Goal: Navigation & Orientation: Find specific page/section

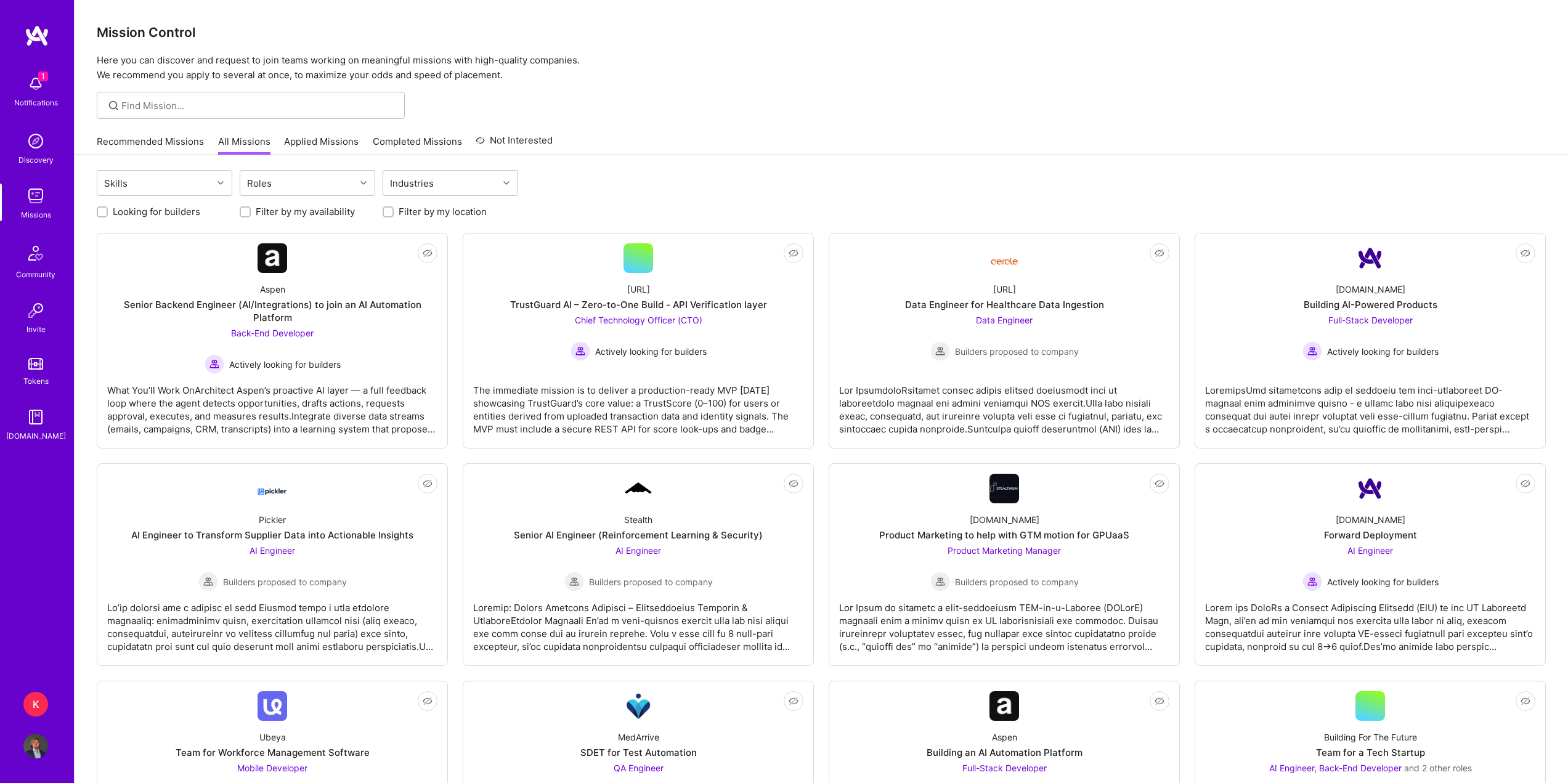
click at [148, 145] on link "Recommended Missions" at bounding box center [150, 146] width 107 height 21
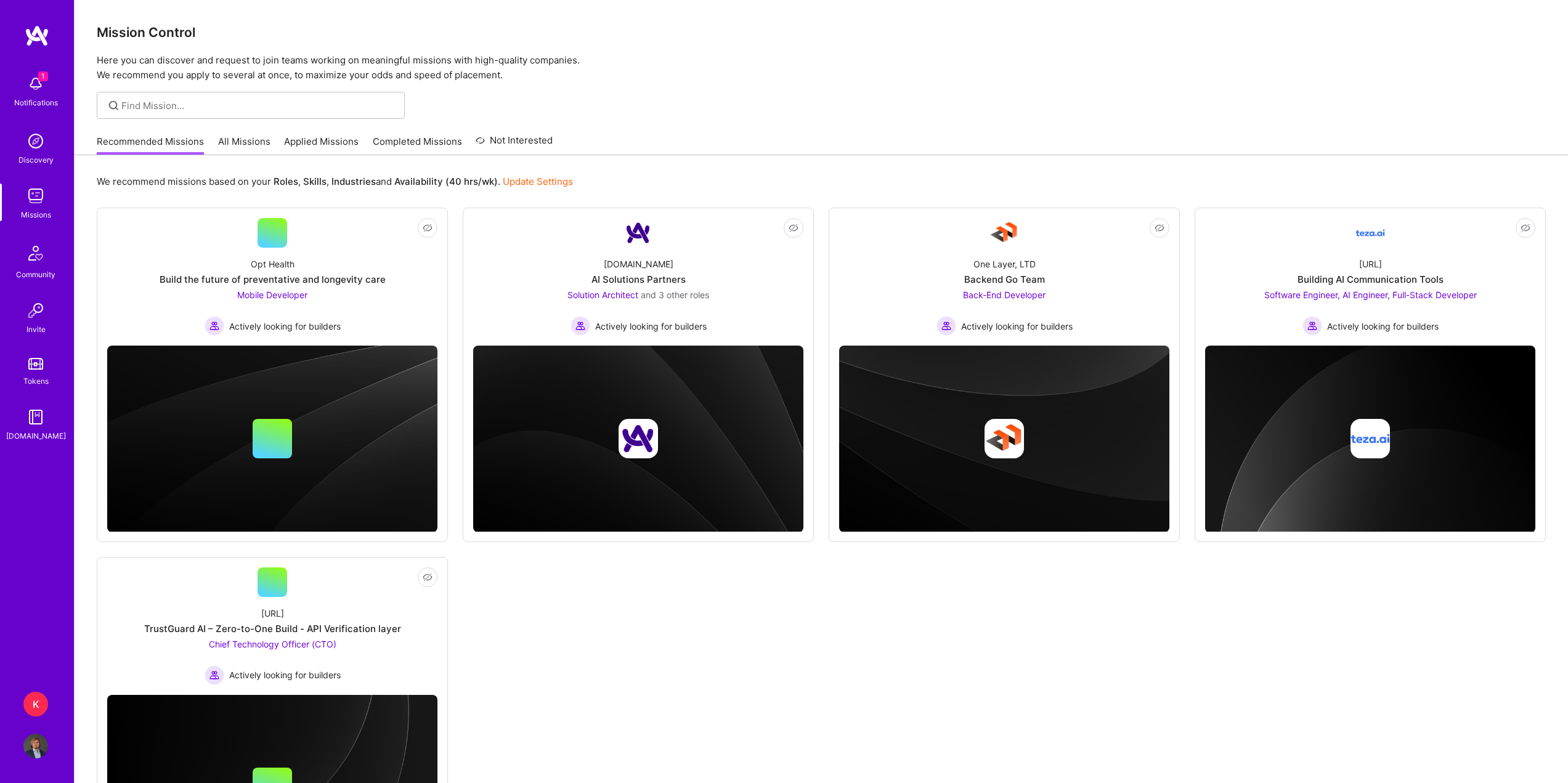
click at [42, 700] on div "K" at bounding box center [35, 705] width 24 height 24
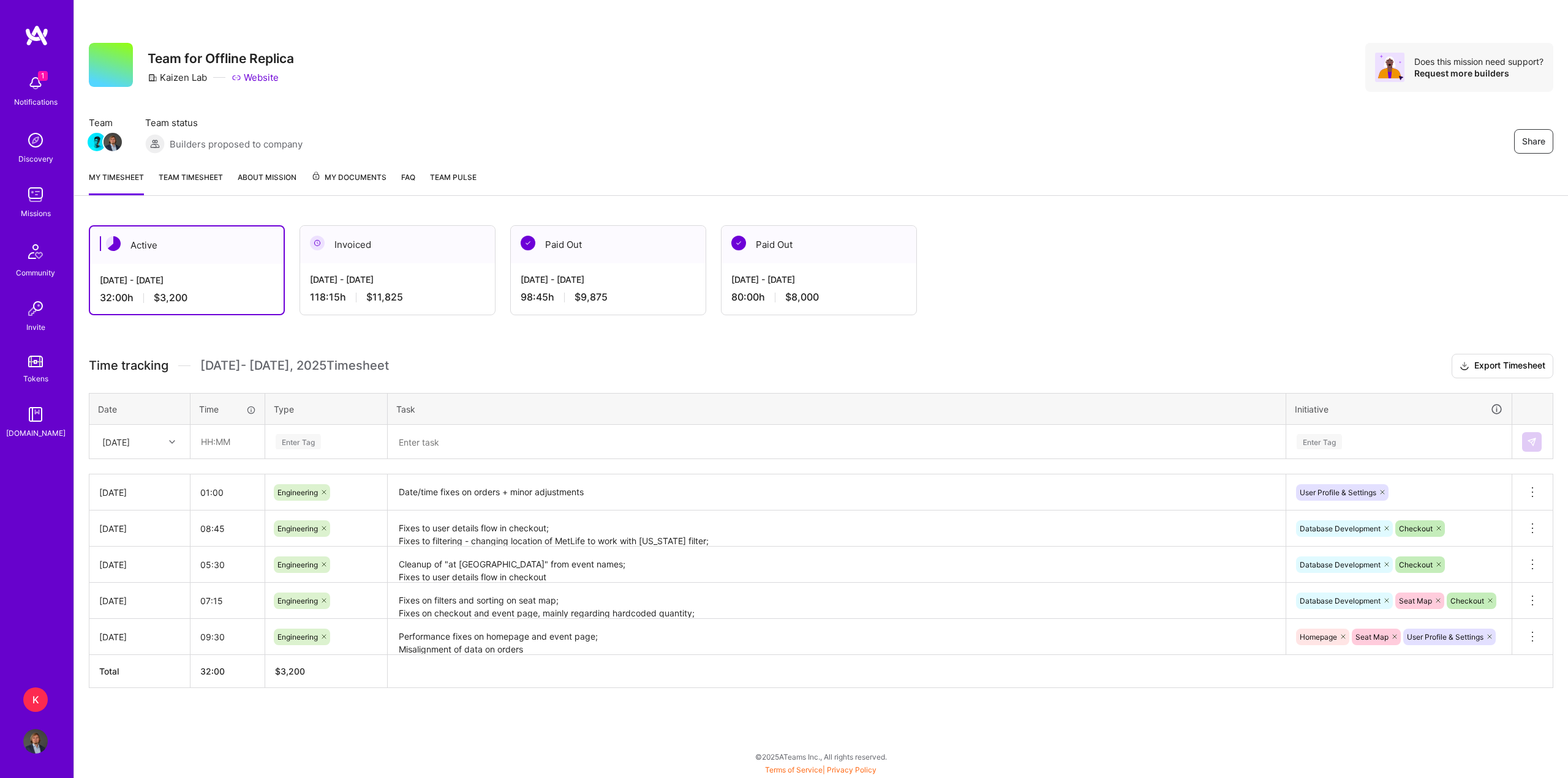
click at [209, 179] on link "Team timesheet" at bounding box center [190, 183] width 64 height 24
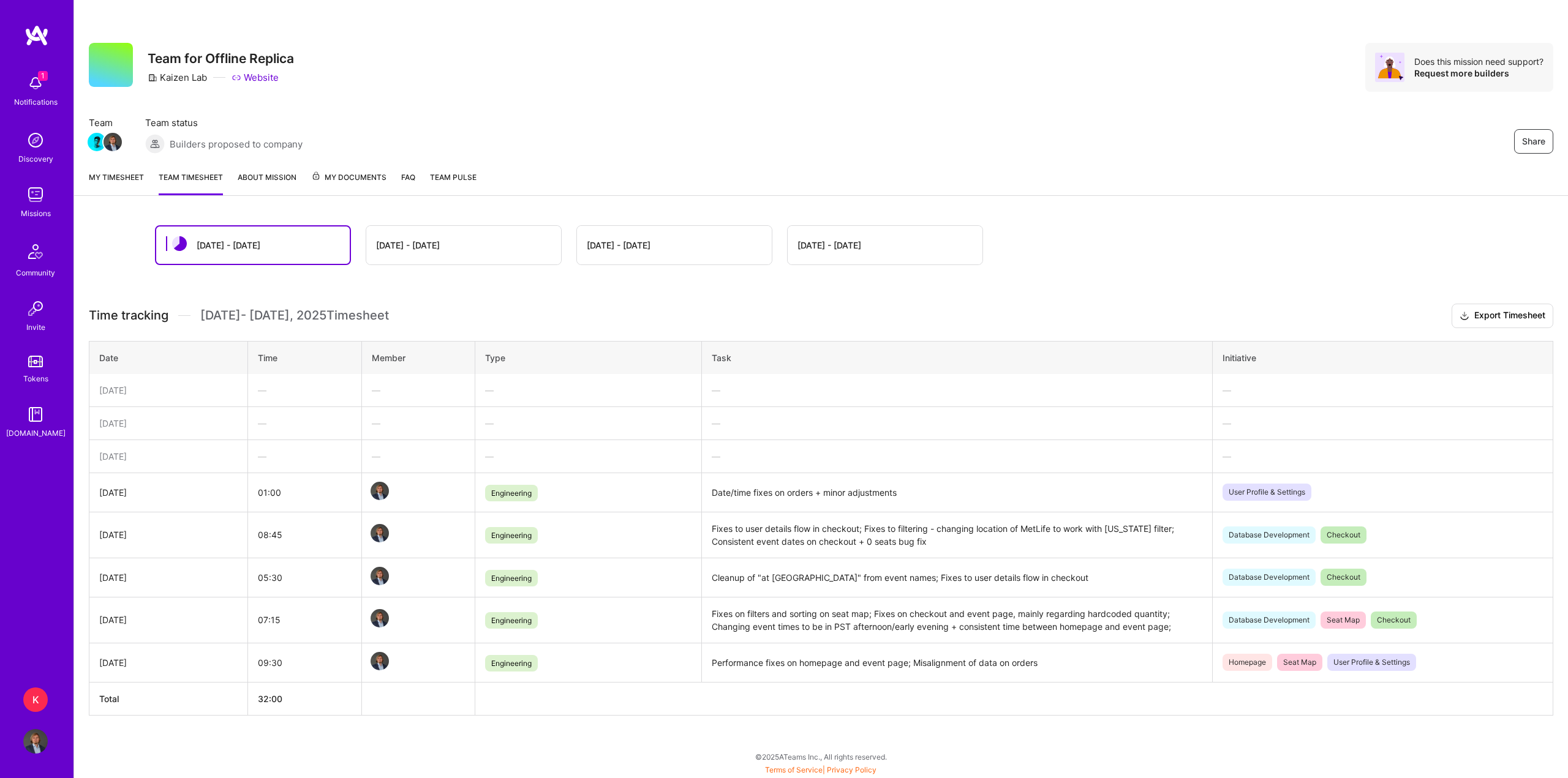
click at [116, 187] on link "My timesheet" at bounding box center [116, 183] width 55 height 24
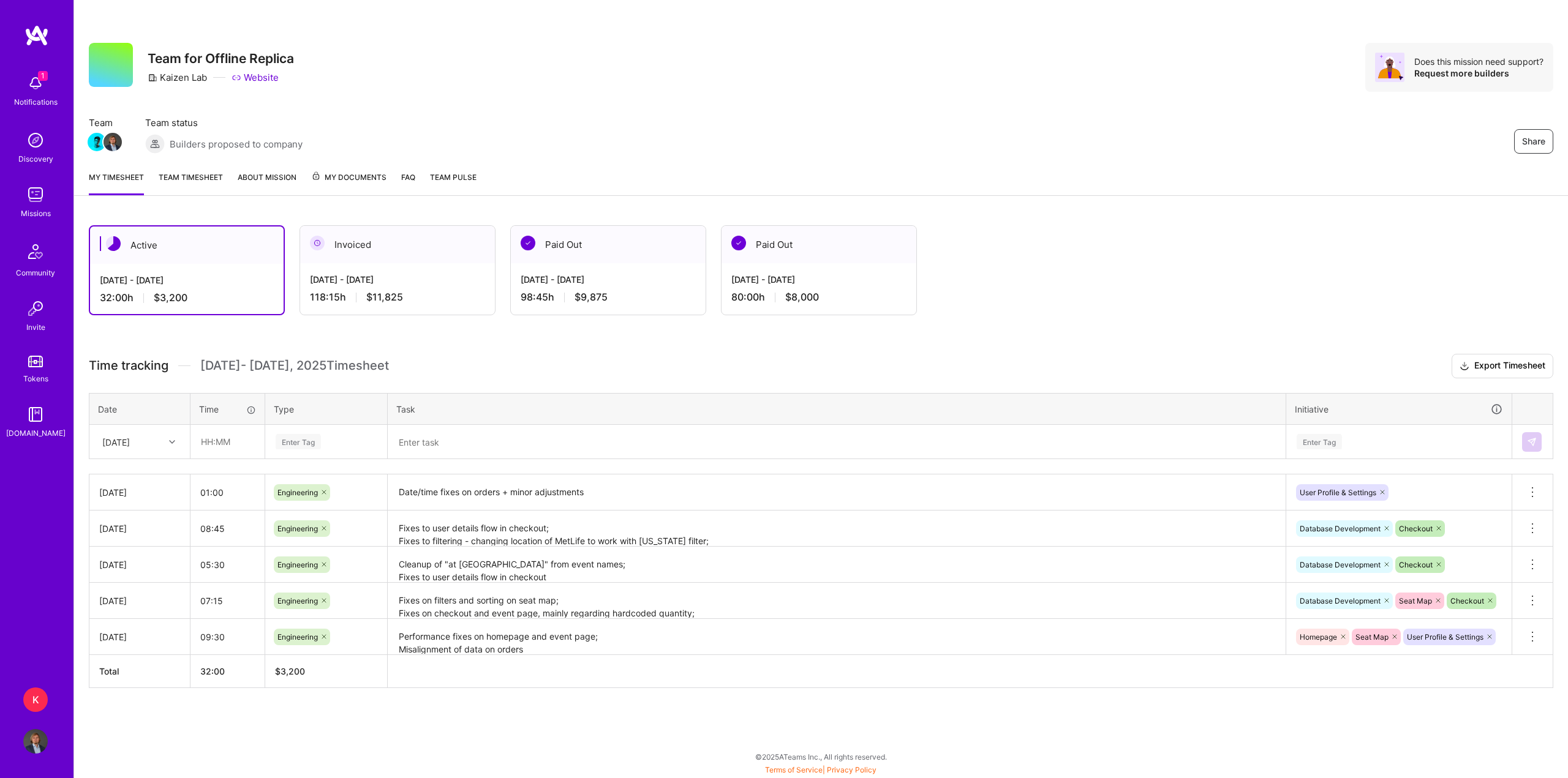
click at [54, 89] on div "1 Notifications" at bounding box center [35, 90] width 76 height 43
click at [589, 82] on div "1 1 Notifications Discovery Missions Community Invite Tokens [DOMAIN_NAME] K Ka…" at bounding box center [784, 386] width 1568 height 772
click at [42, 195] on img at bounding box center [35, 195] width 24 height 24
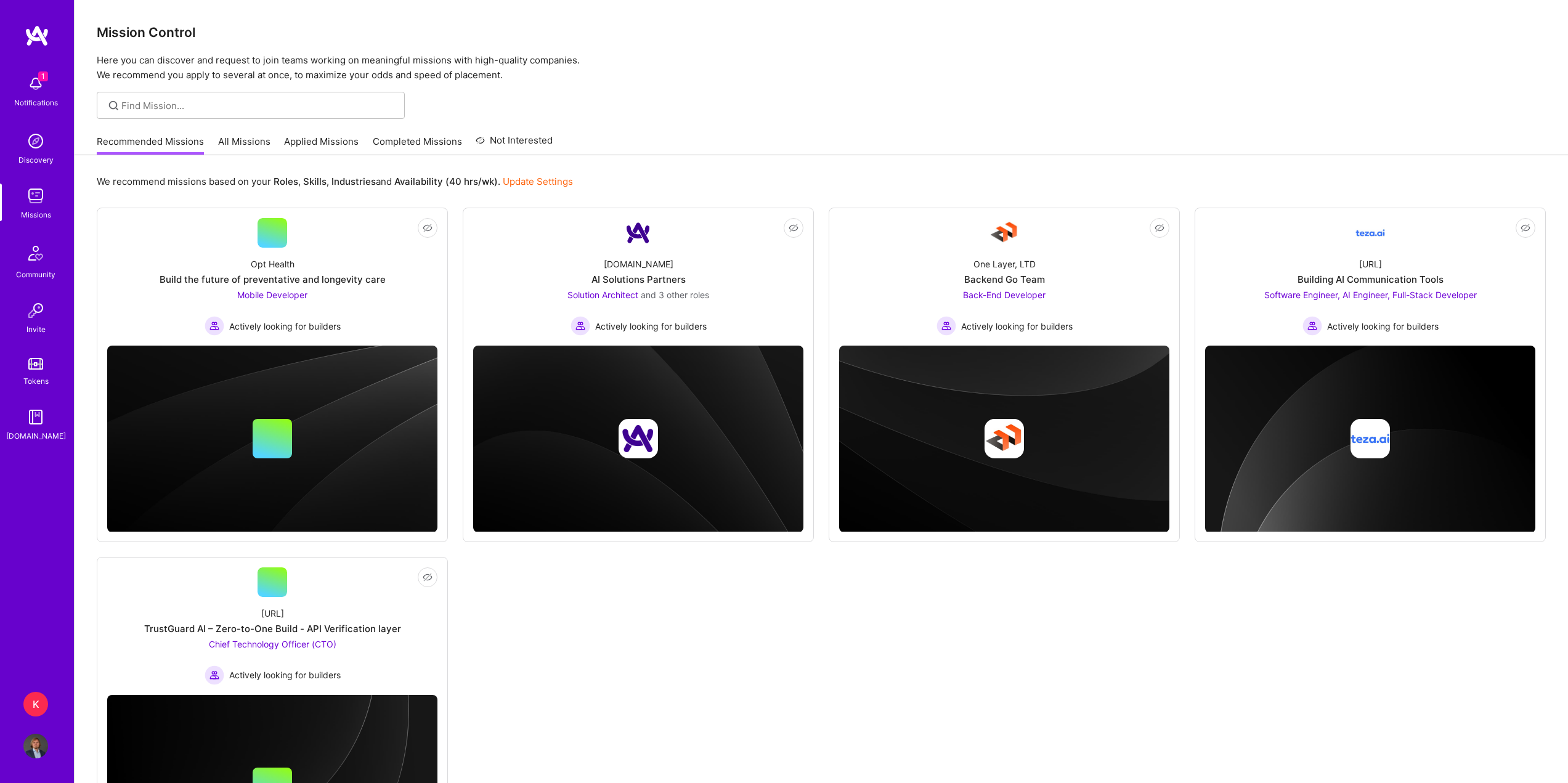
click at [38, 82] on img at bounding box center [35, 84] width 24 height 24
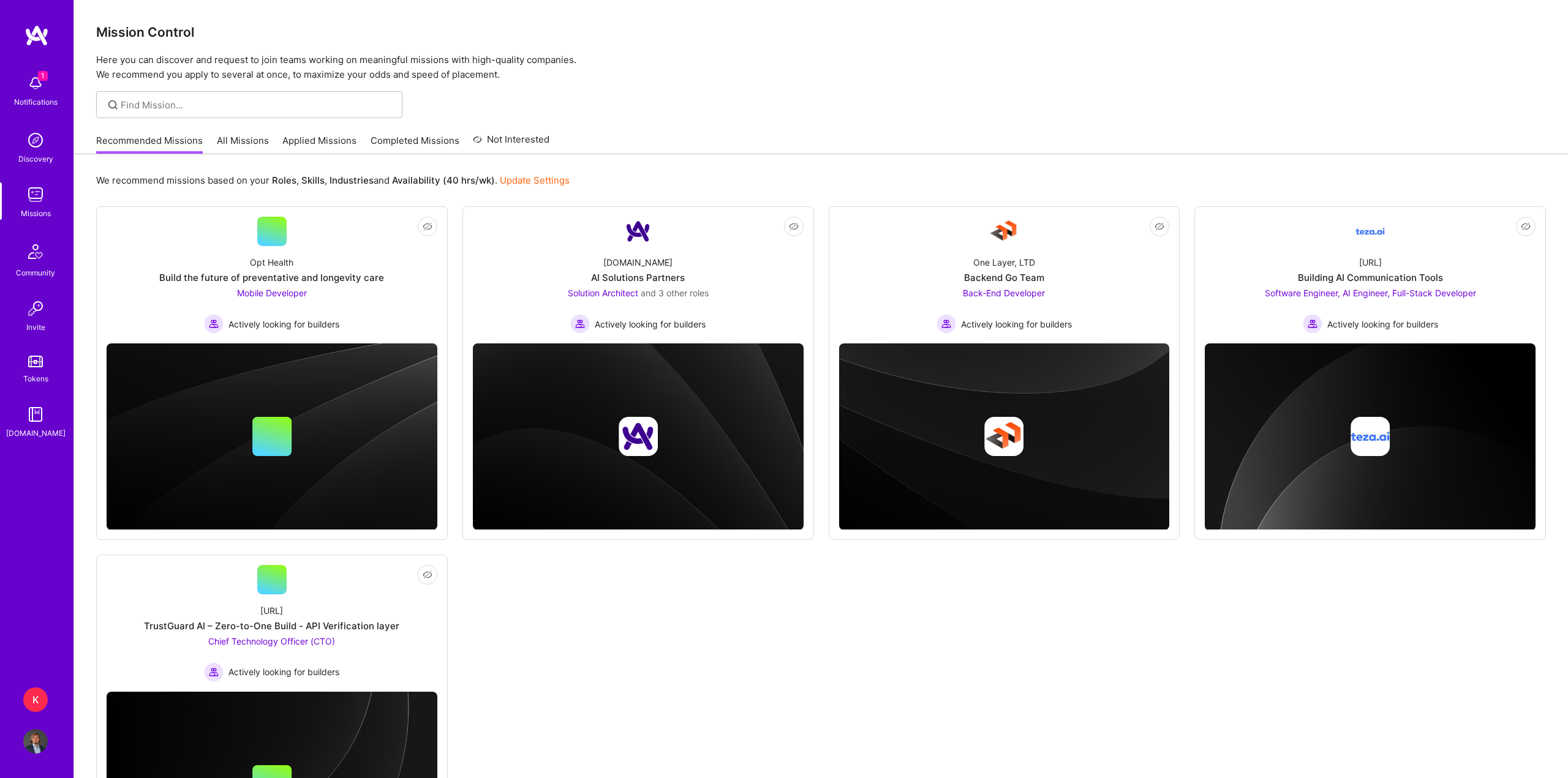
click at [39, 78] on div "1 Notifications Discovery Missions Community Invite Tokens [DOMAIN_NAME]" at bounding box center [36, 254] width 73 height 371
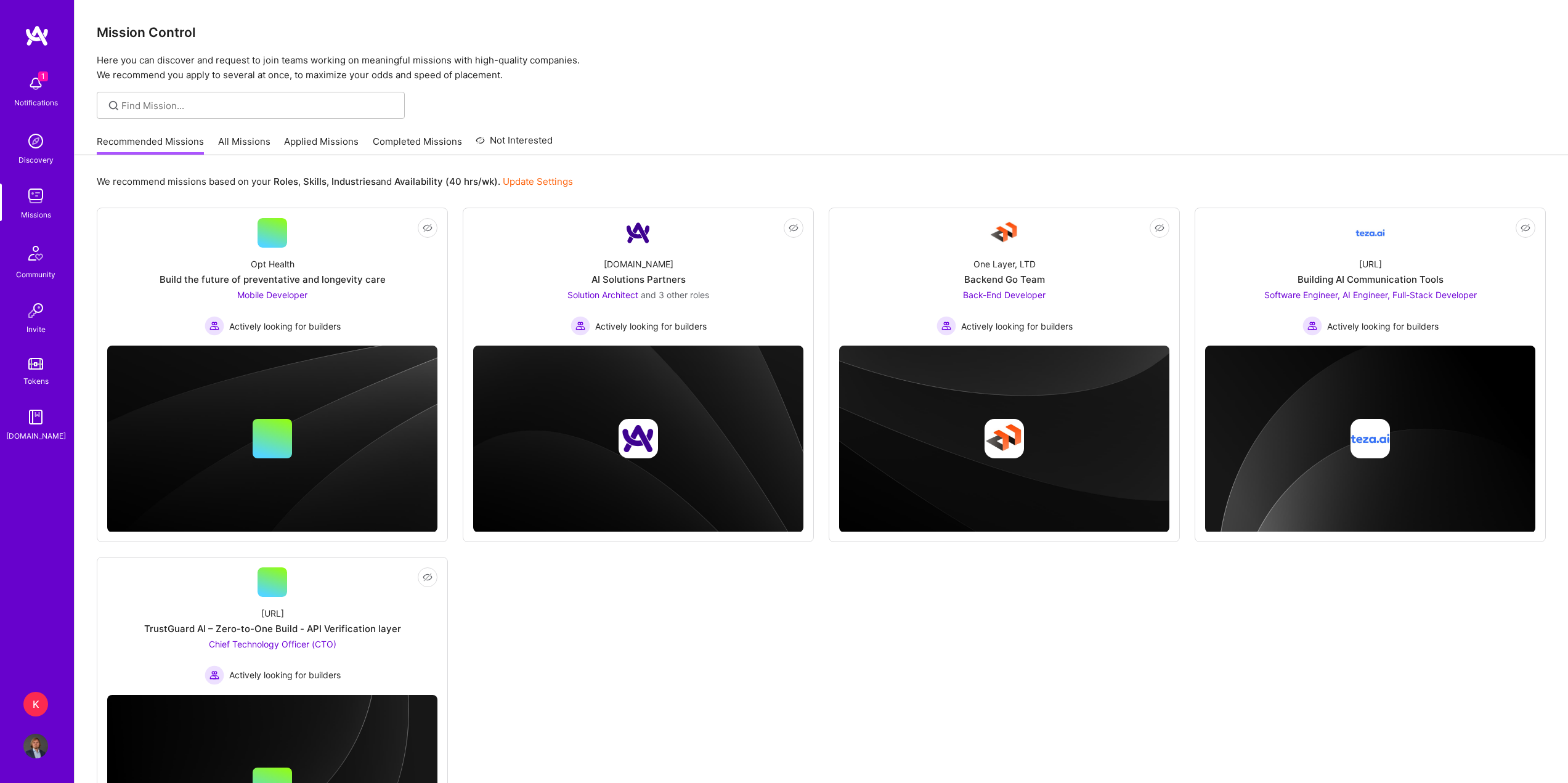
click at [37, 137] on img at bounding box center [35, 141] width 24 height 24
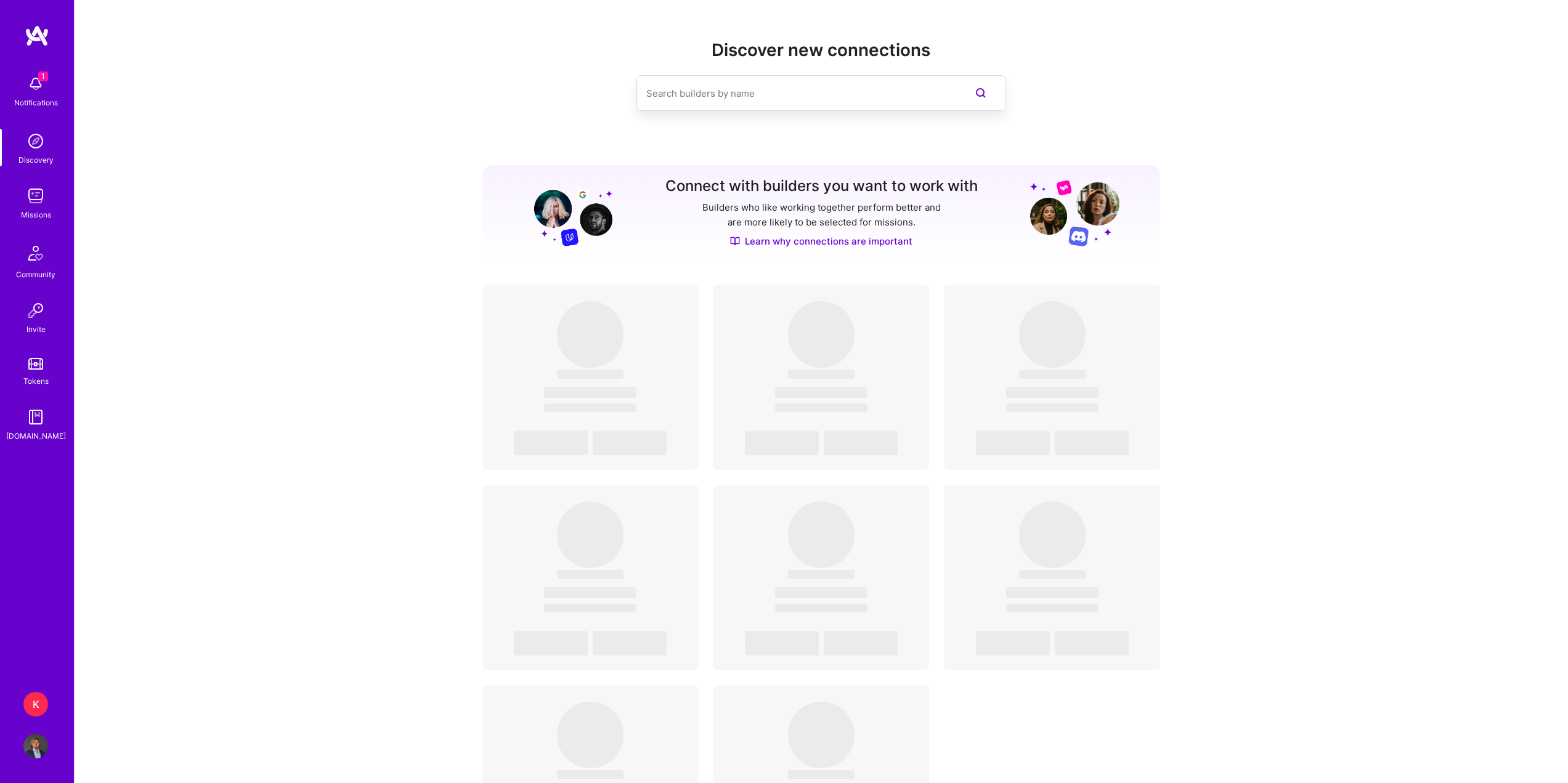
click at [304, 108] on div "Discover new connections Connect with builders you want to work with Builders w…" at bounding box center [821, 513] width 1493 height 1027
